Goal: Information Seeking & Learning: Learn about a topic

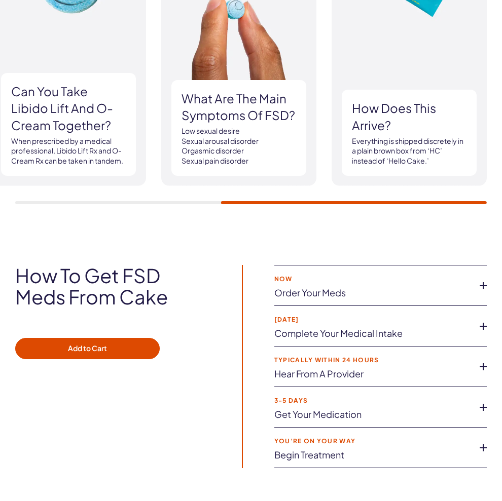
scroll to position [2110, 0]
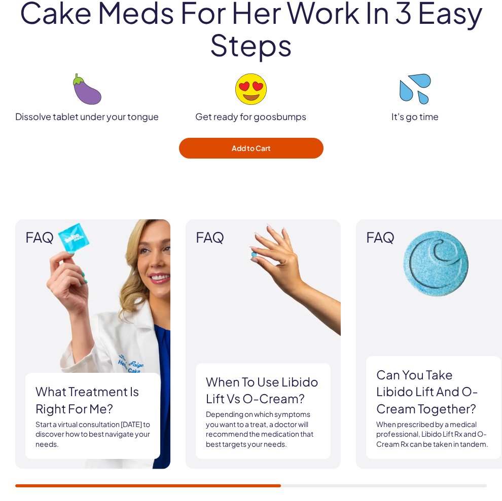
scroll to position [1826, 0]
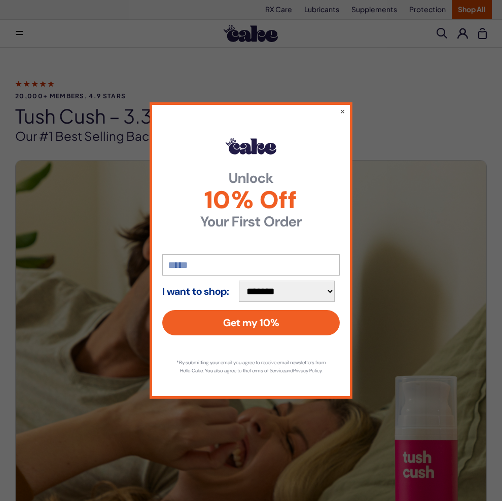
click at [338, 105] on div "**********" at bounding box center [250, 250] width 203 height 296
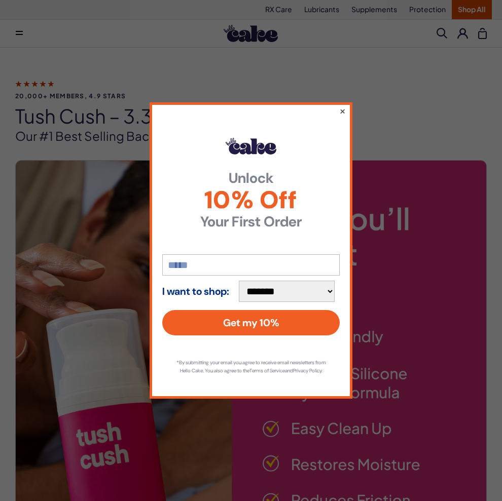
click at [344, 105] on button "×" at bounding box center [342, 111] width 7 height 12
